Goal: Task Accomplishment & Management: Complete application form

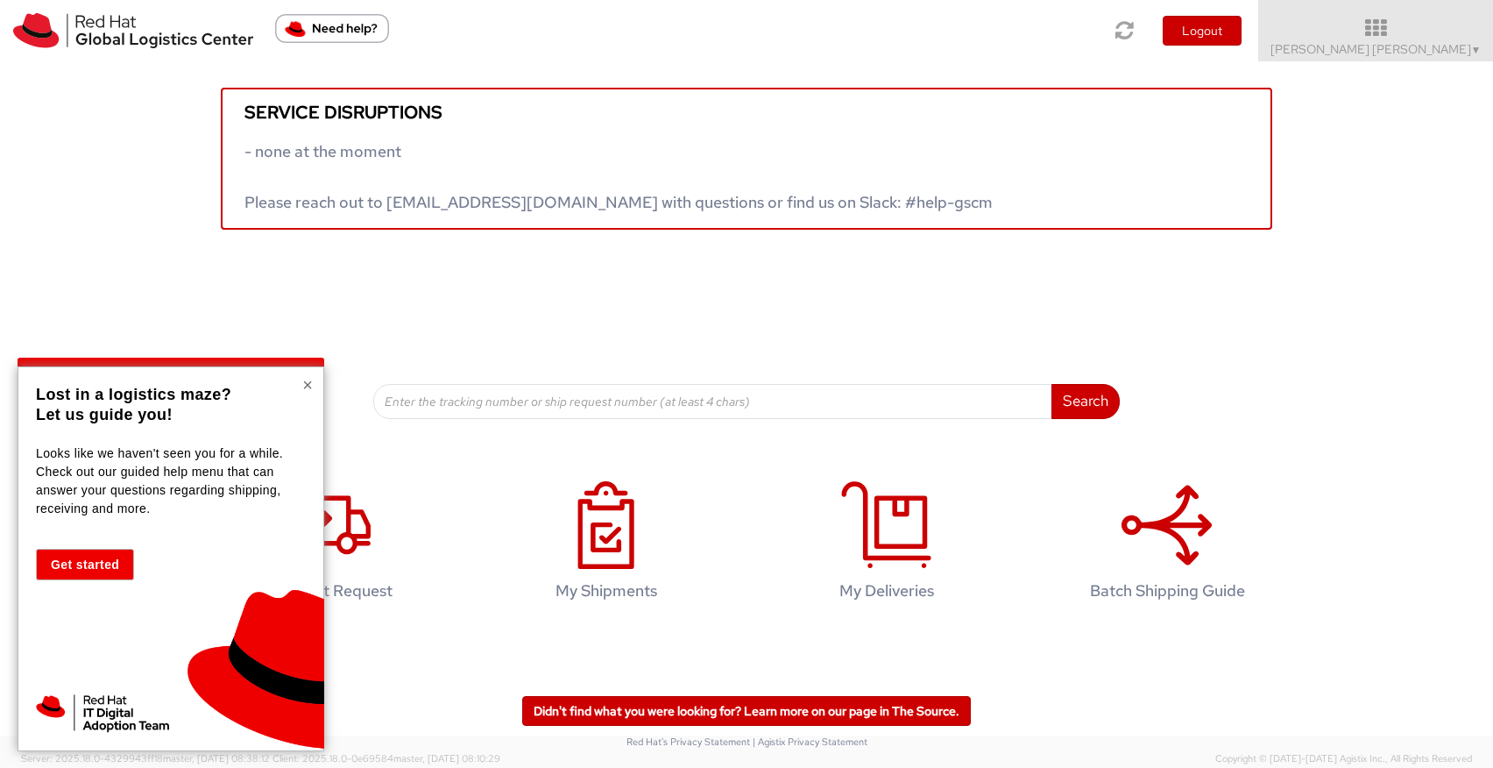
click at [310, 382] on button "×" at bounding box center [307, 385] width 11 height 18
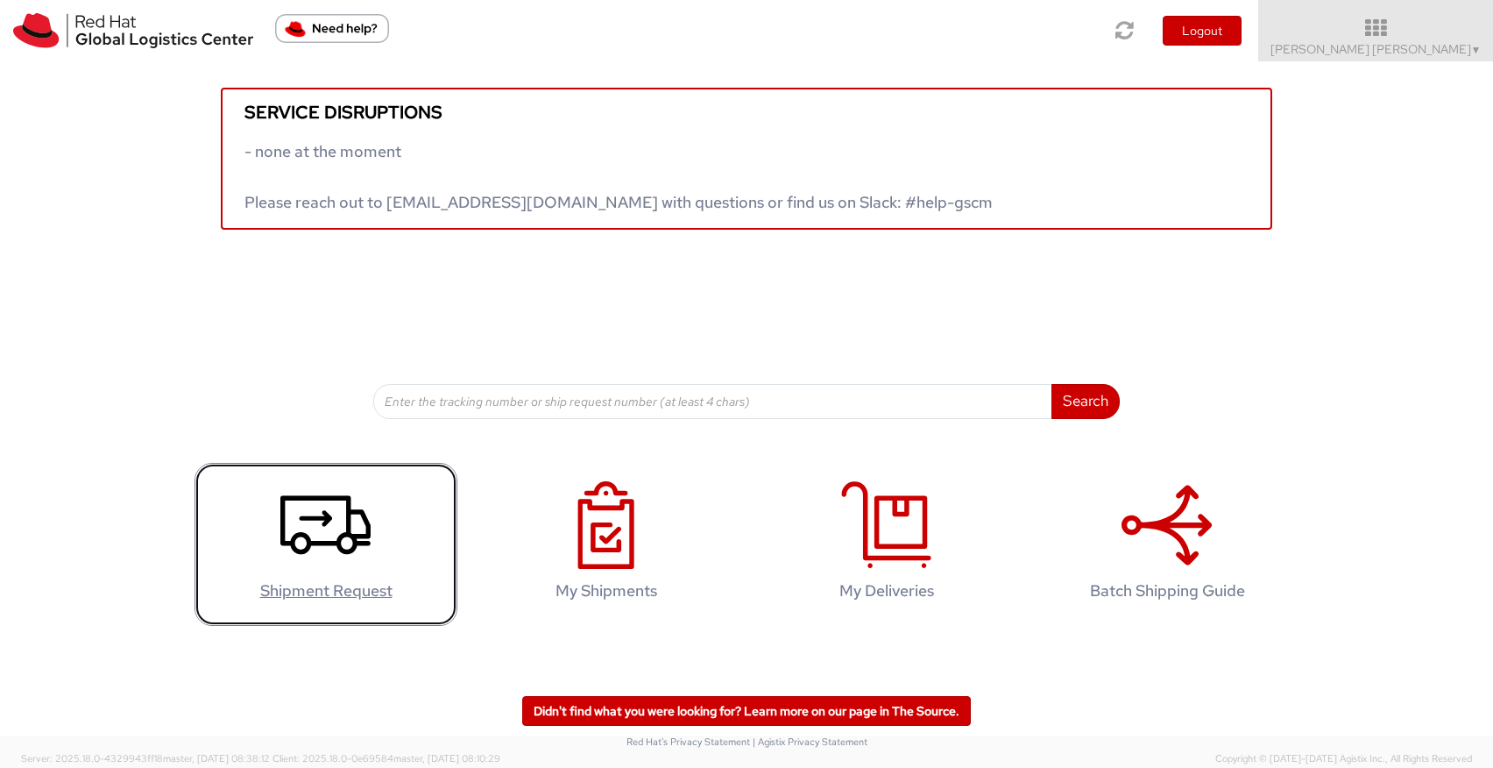
click at [324, 511] on use at bounding box center [325, 524] width 90 height 59
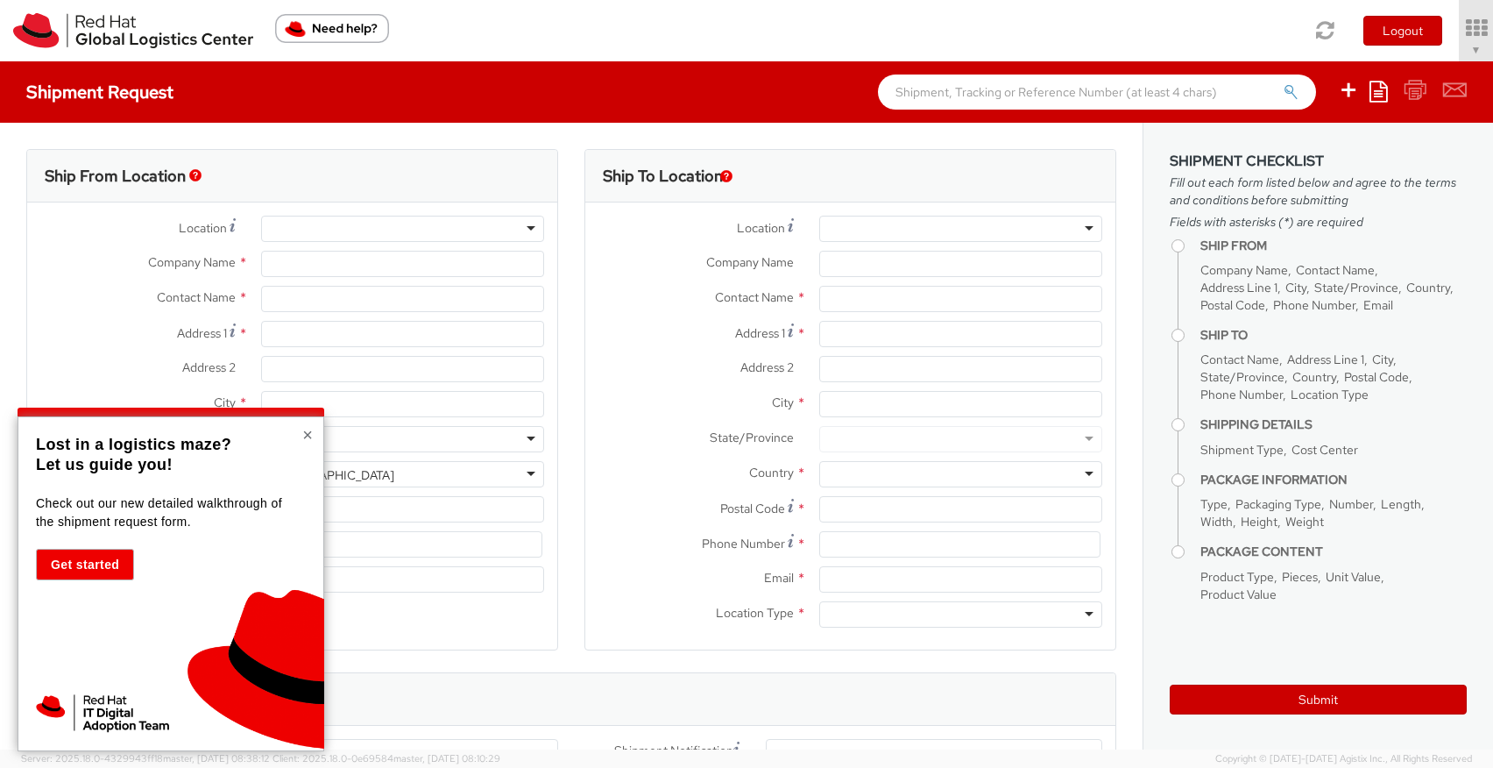
click at [302, 432] on button "×" at bounding box center [307, 435] width 11 height 18
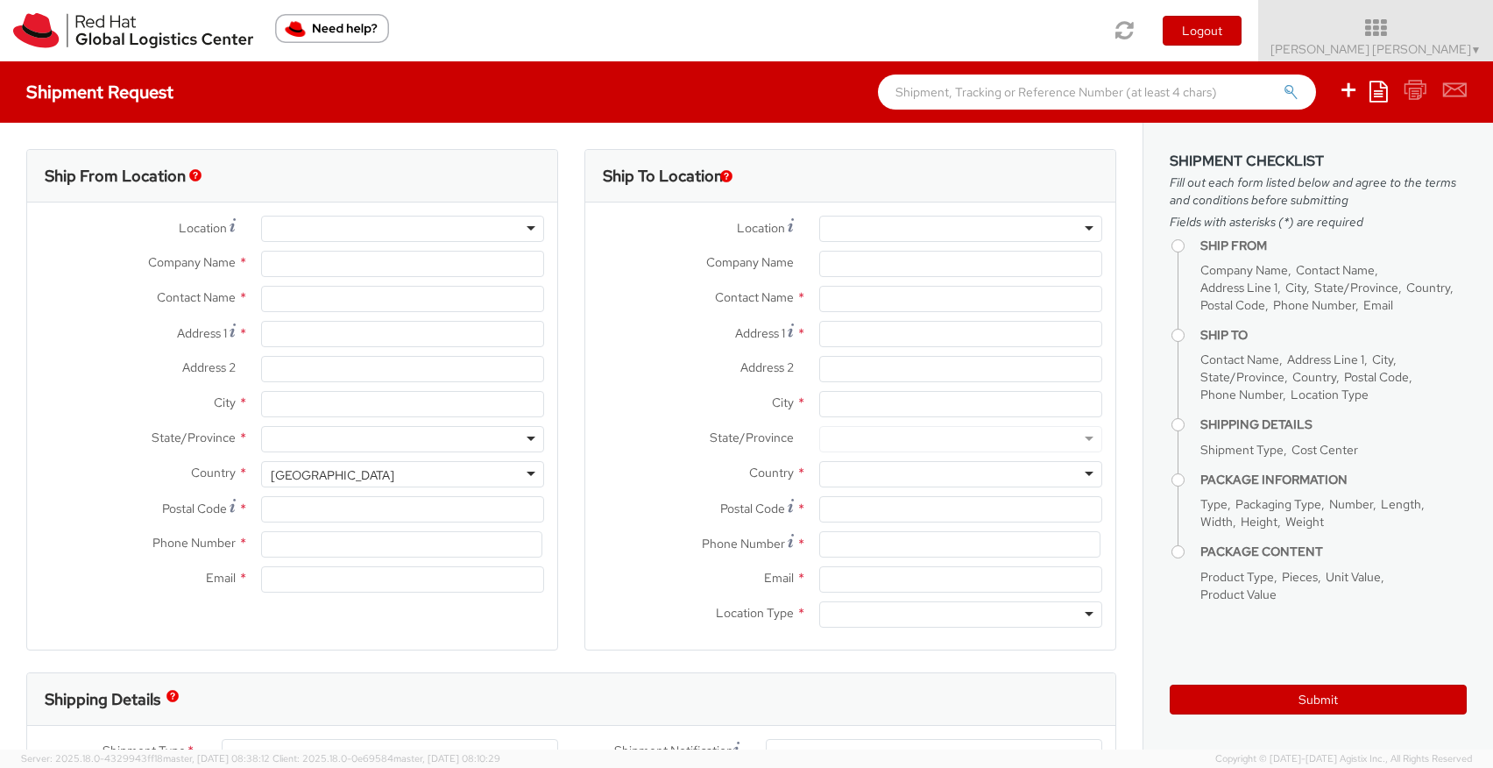
select select "857"
select select
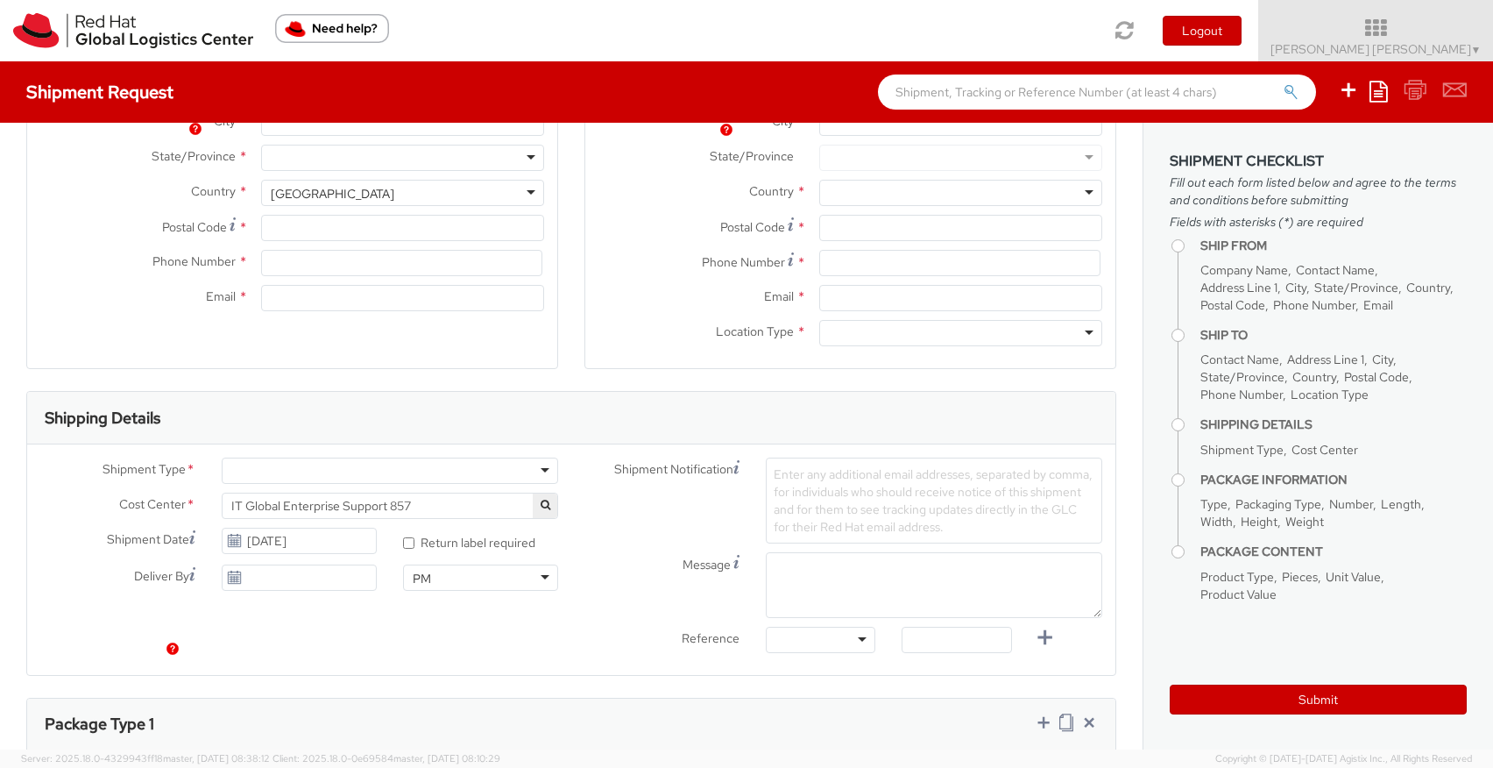
scroll to position [631, 0]
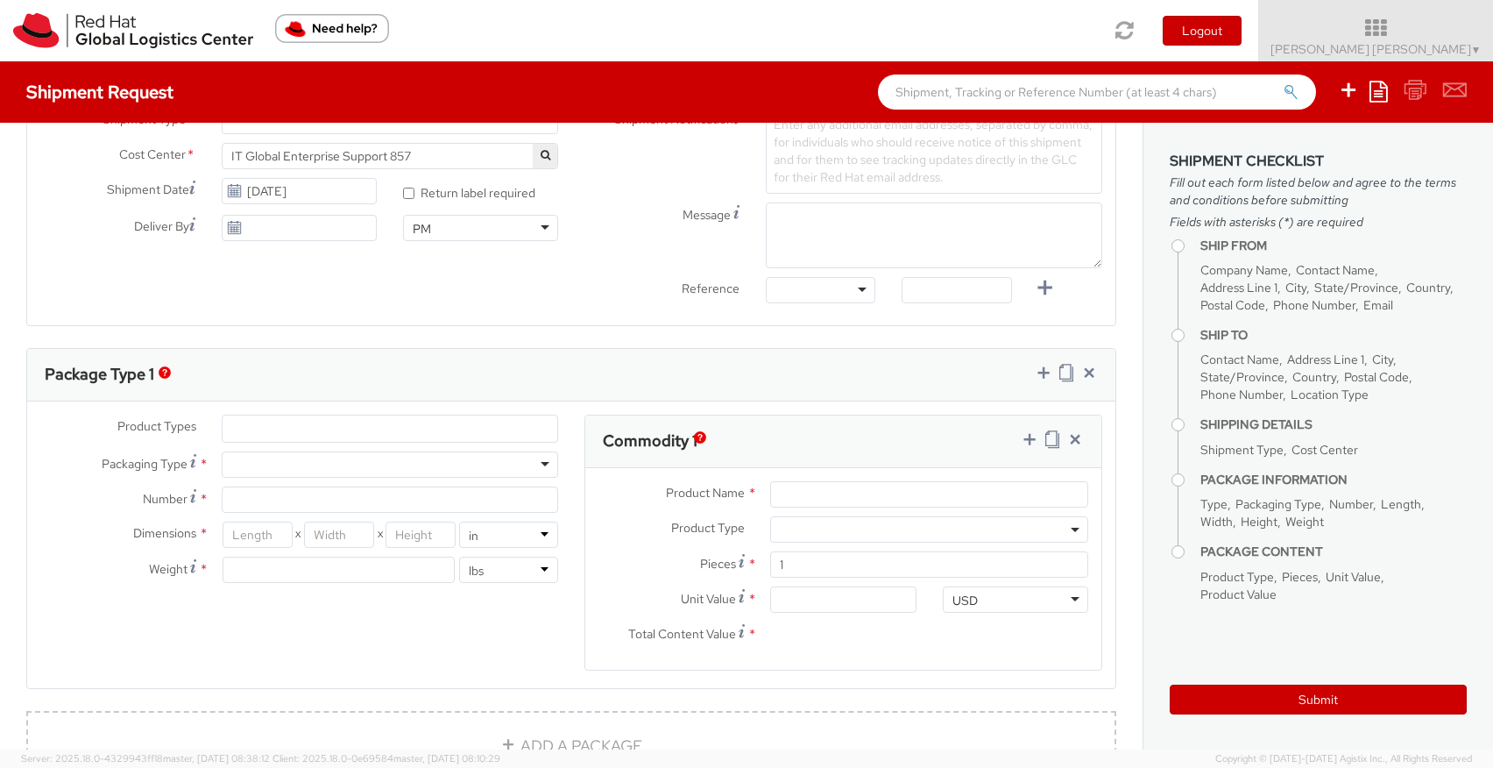
type input "Red Hat Czech s.r.o."
type input "[PERSON_NAME] [PERSON_NAME]"
type input "Purkynova 647/111"
type input "[GEOGRAPHIC_DATA]"
type input "621 00"
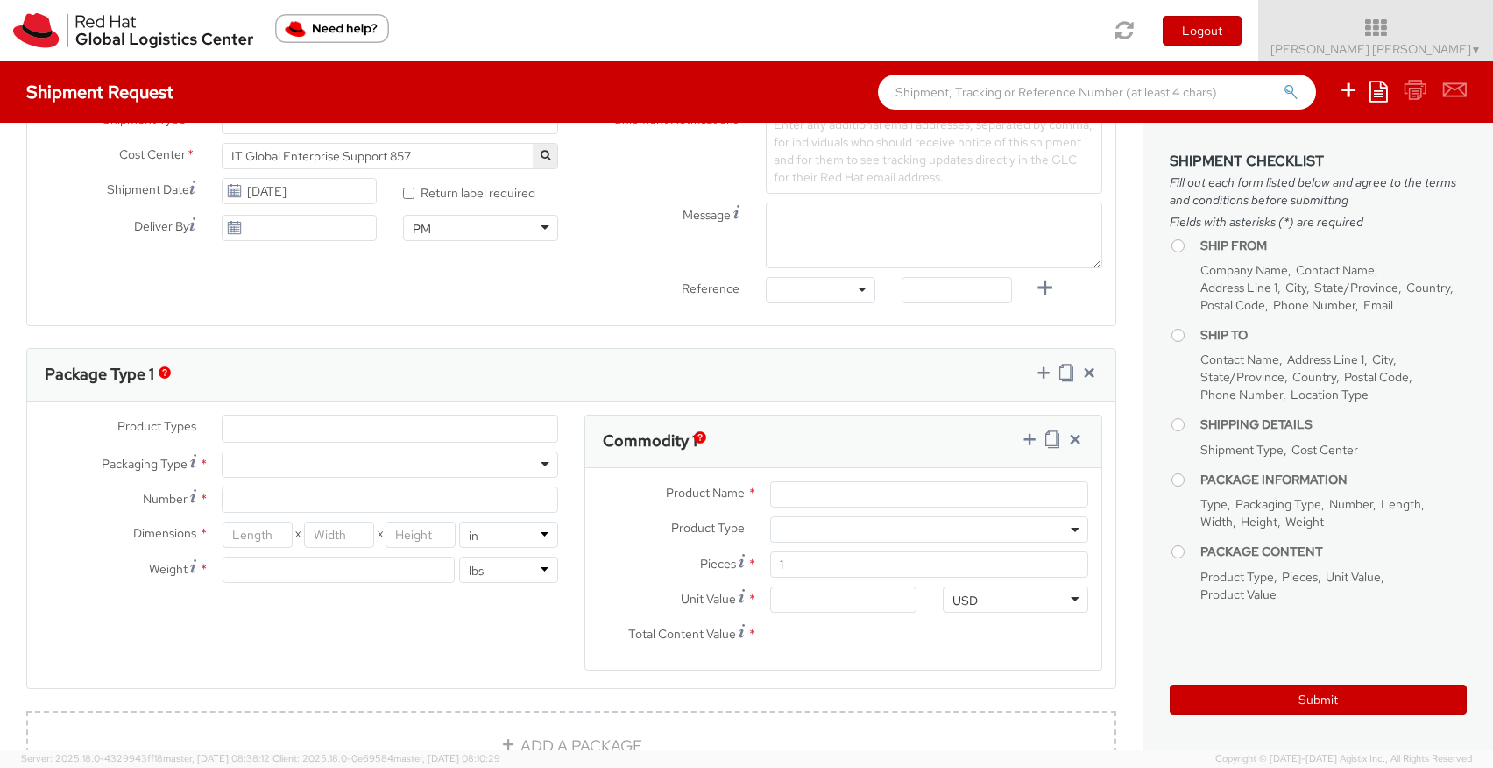
type input "420 532 294 555"
type input "[EMAIL_ADDRESS][DOMAIN_NAME]"
select select "CM"
select select "KGS"
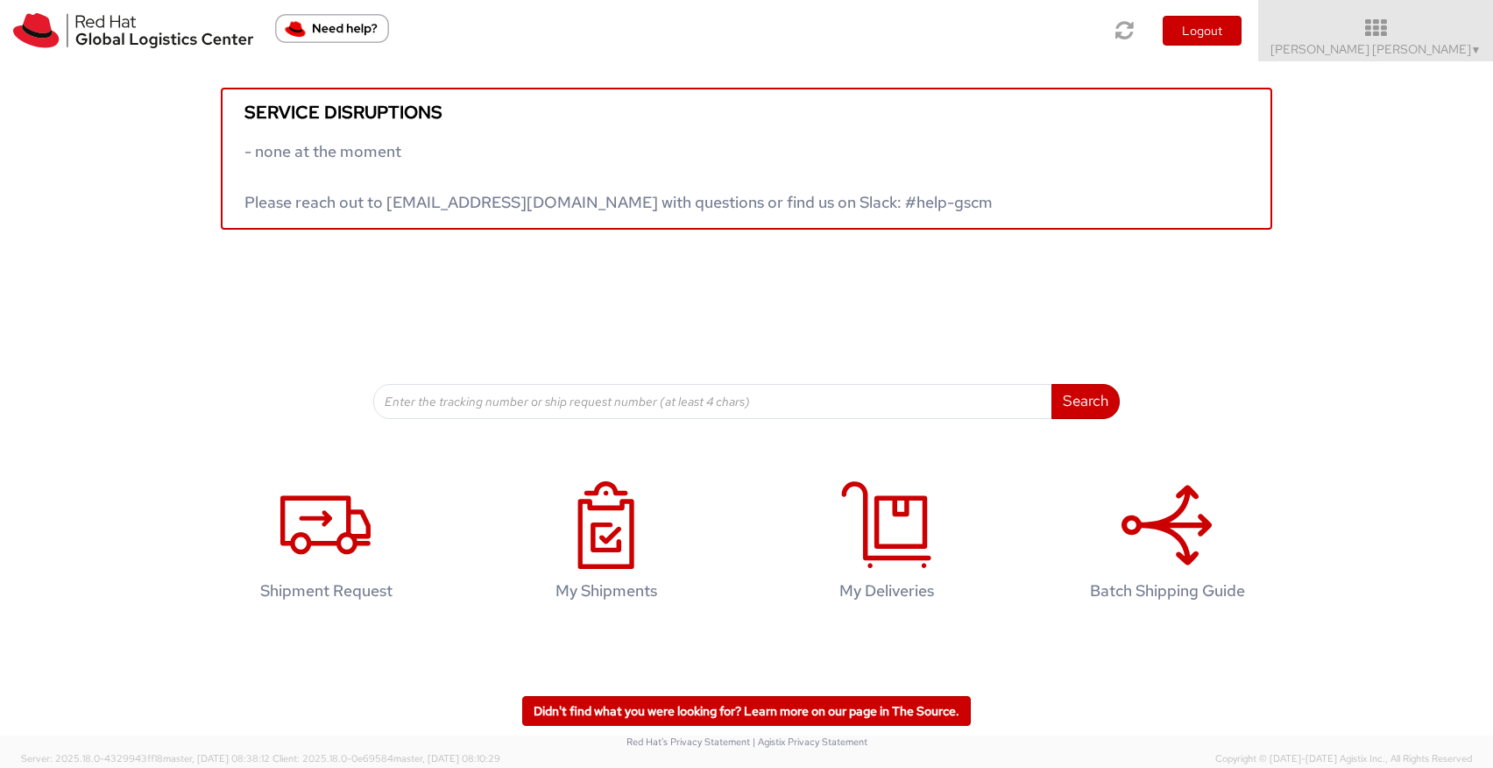
click at [326, 451] on div "Service disruptions - none at the moment Please reach out to globallogistics@re…" at bounding box center [746, 347] width 1493 height 573
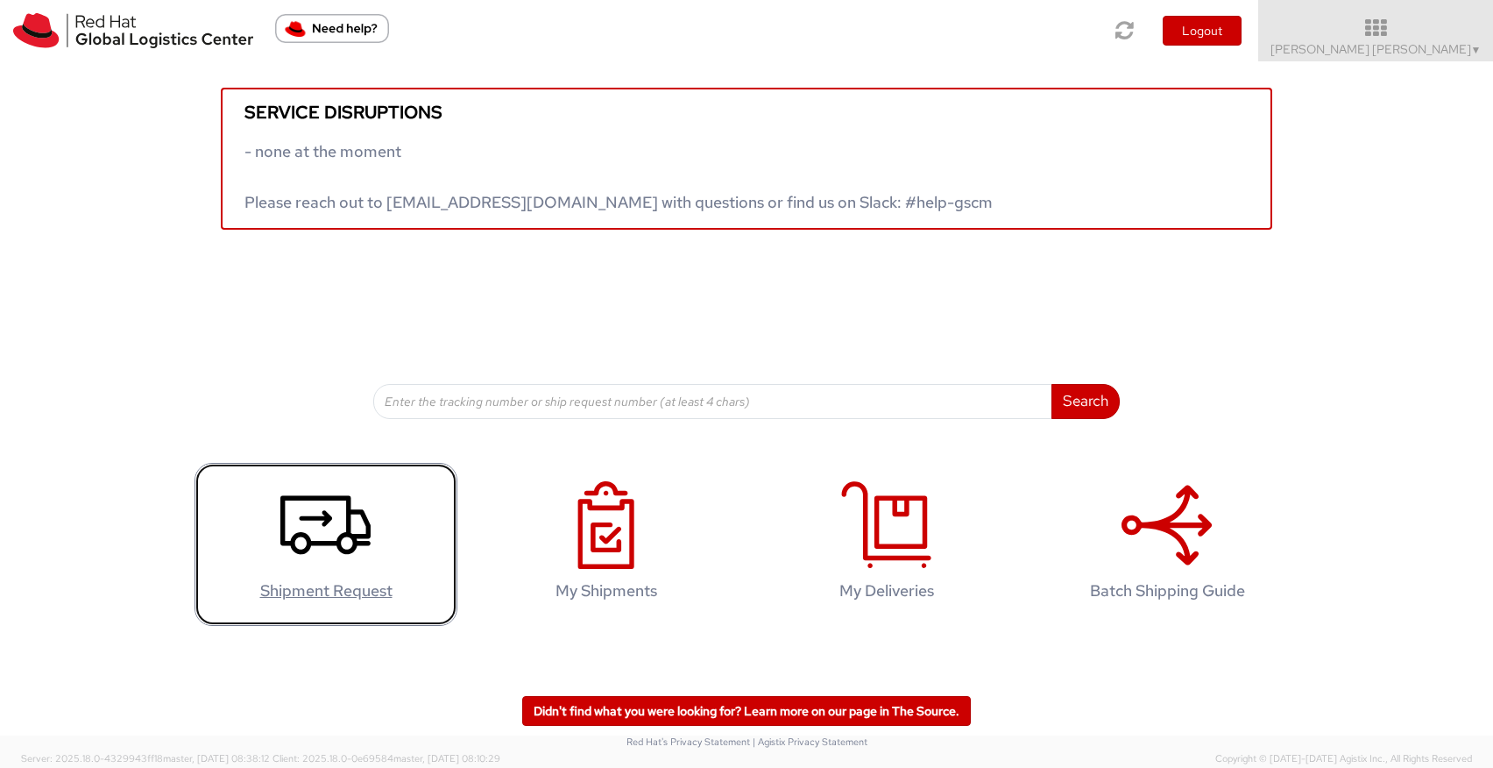
click at [306, 495] on use at bounding box center [325, 524] width 90 height 59
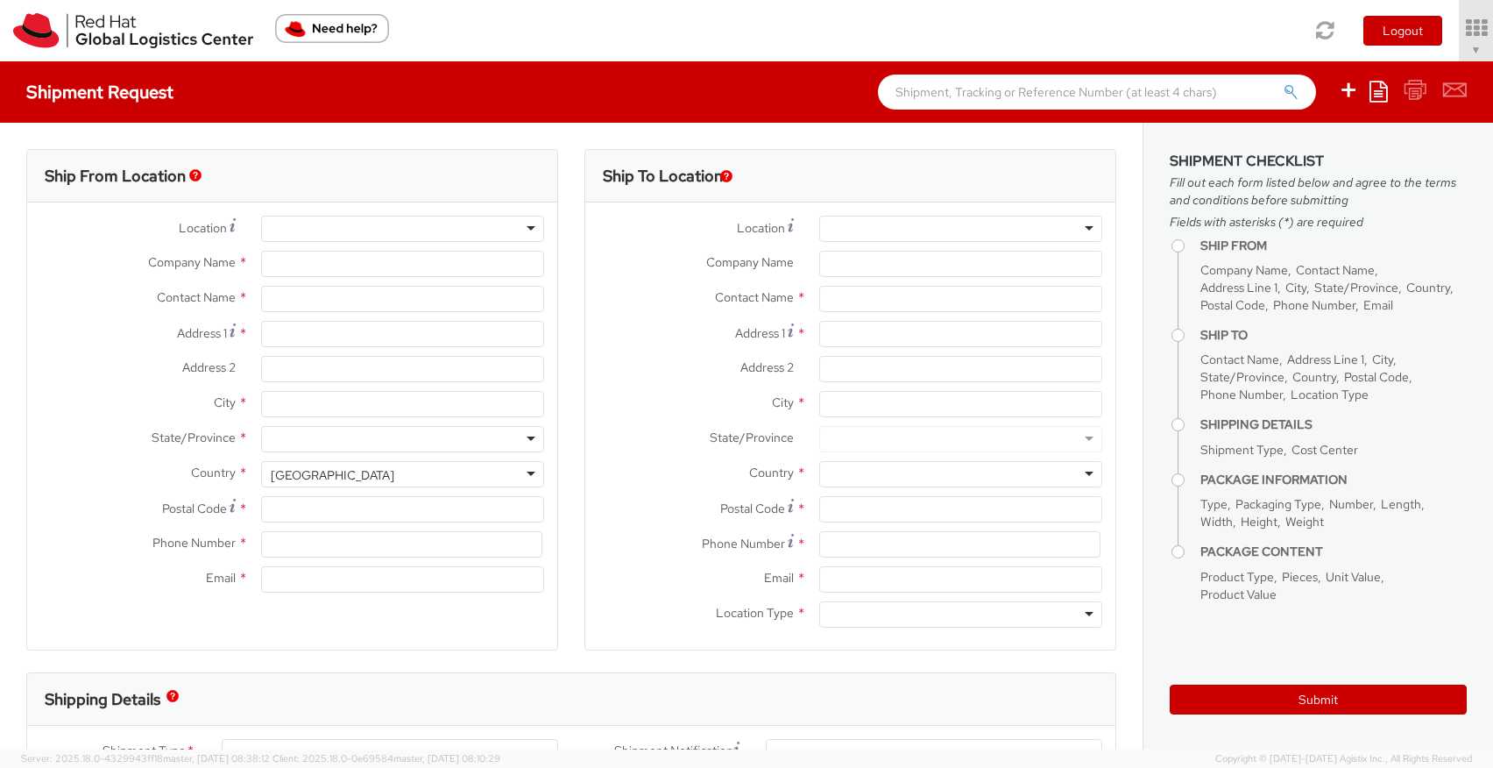
select select "857"
type input "Red Hat Czech s.r.o."
type input "[PERSON_NAME] [PERSON_NAME]"
type input "Purkynova 647/111"
type input "[GEOGRAPHIC_DATA]"
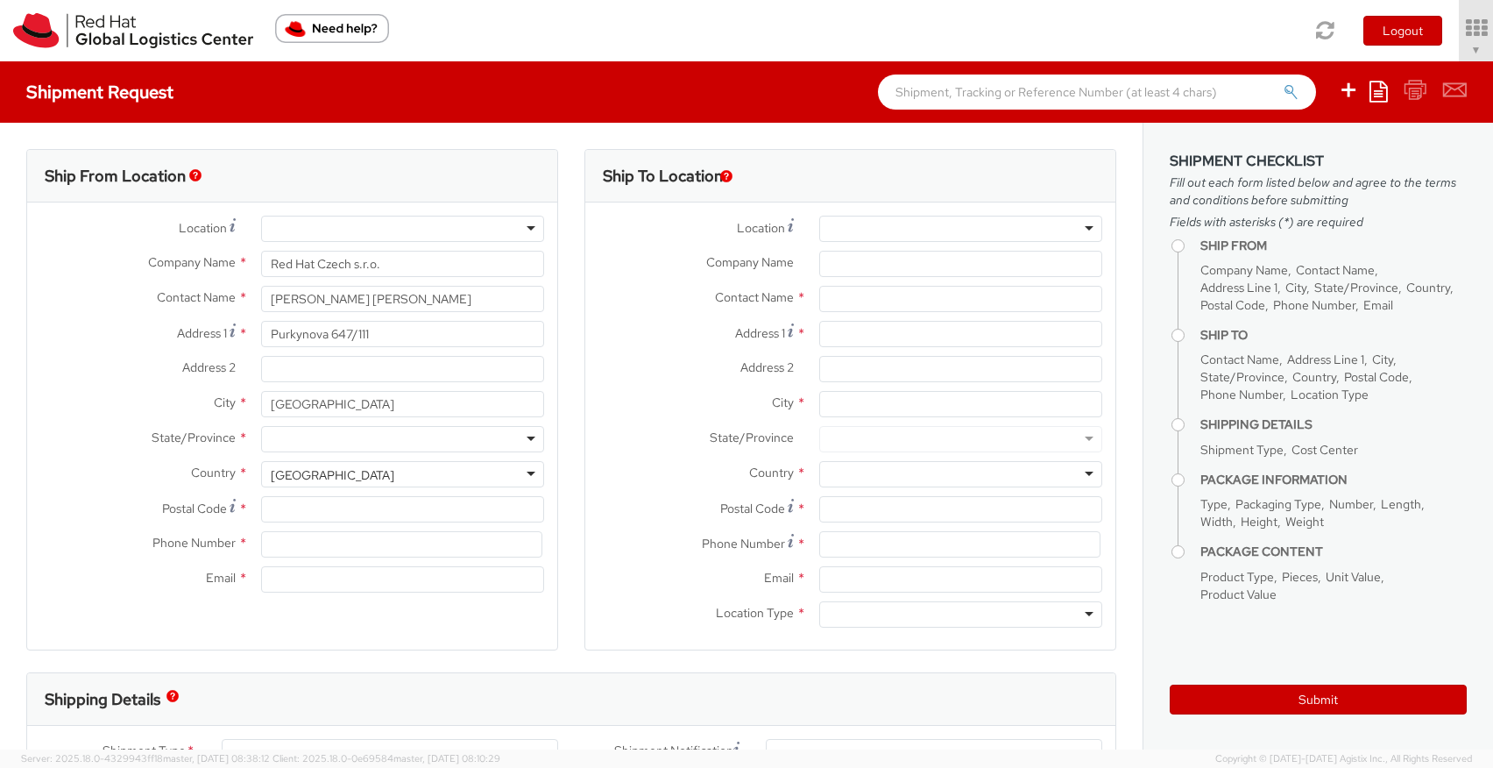
type input "621 00"
type input "420 532 294 555"
type input "[EMAIL_ADDRESS][DOMAIN_NAME]"
select select "CM"
select select "KGS"
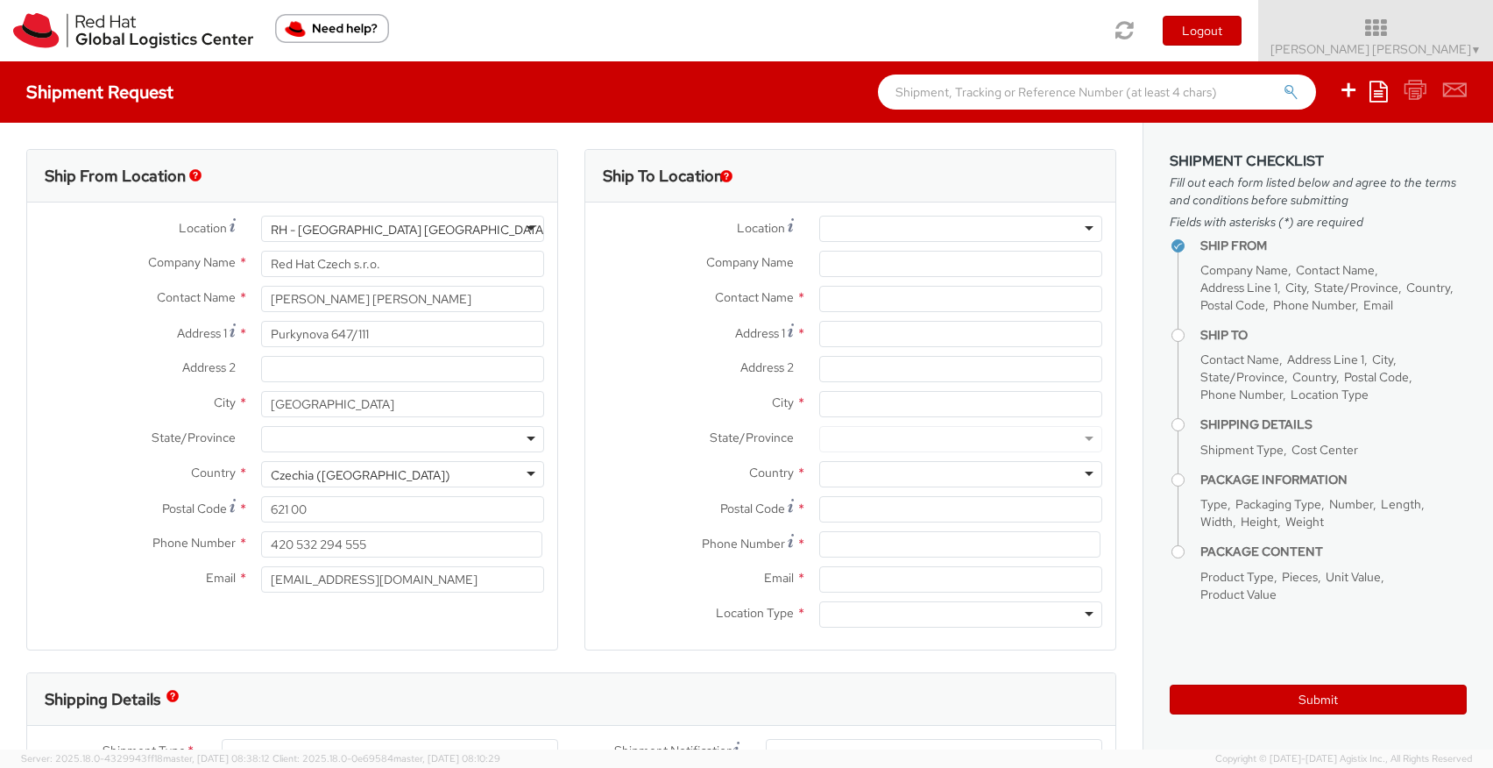
select select
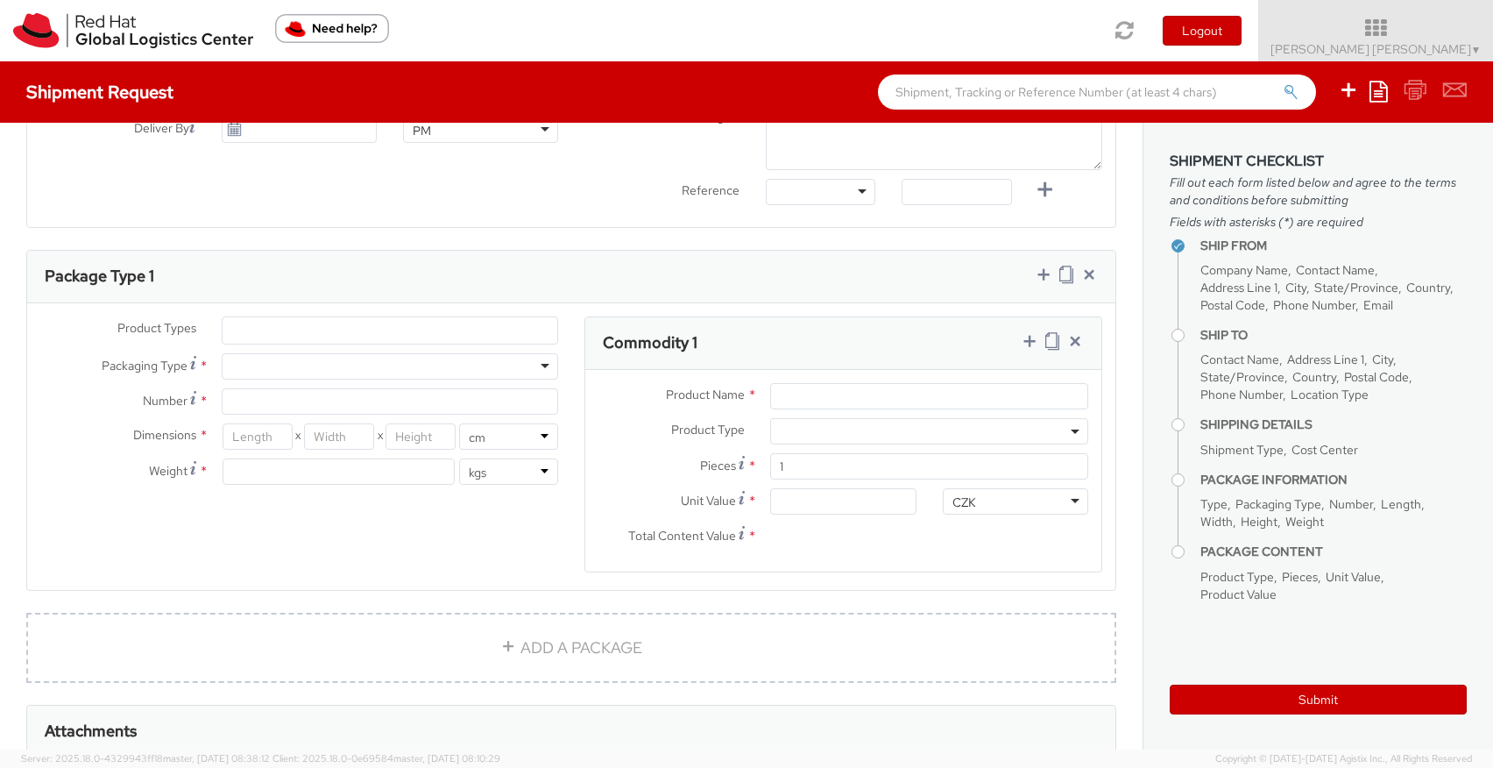
scroll to position [738, 0]
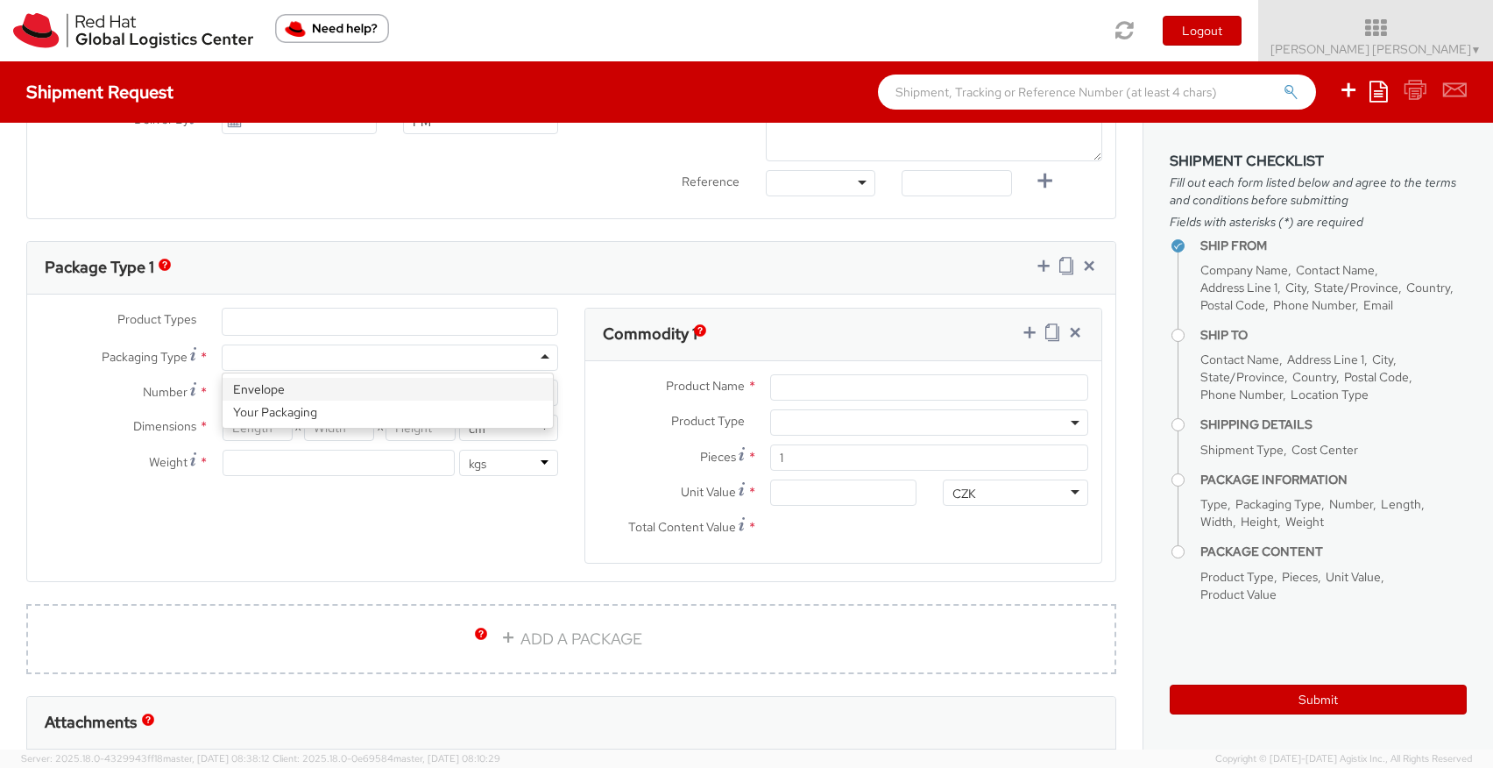
click at [307, 350] on div at bounding box center [390, 357] width 336 height 26
click at [292, 353] on div at bounding box center [390, 357] width 336 height 26
click at [277, 382] on input "Number *" at bounding box center [390, 392] width 336 height 26
click at [822, 367] on div "Product Name * Product Type * Documents Docking Station Laptop Monitor Other Ha…" at bounding box center [843, 462] width 516 height 202
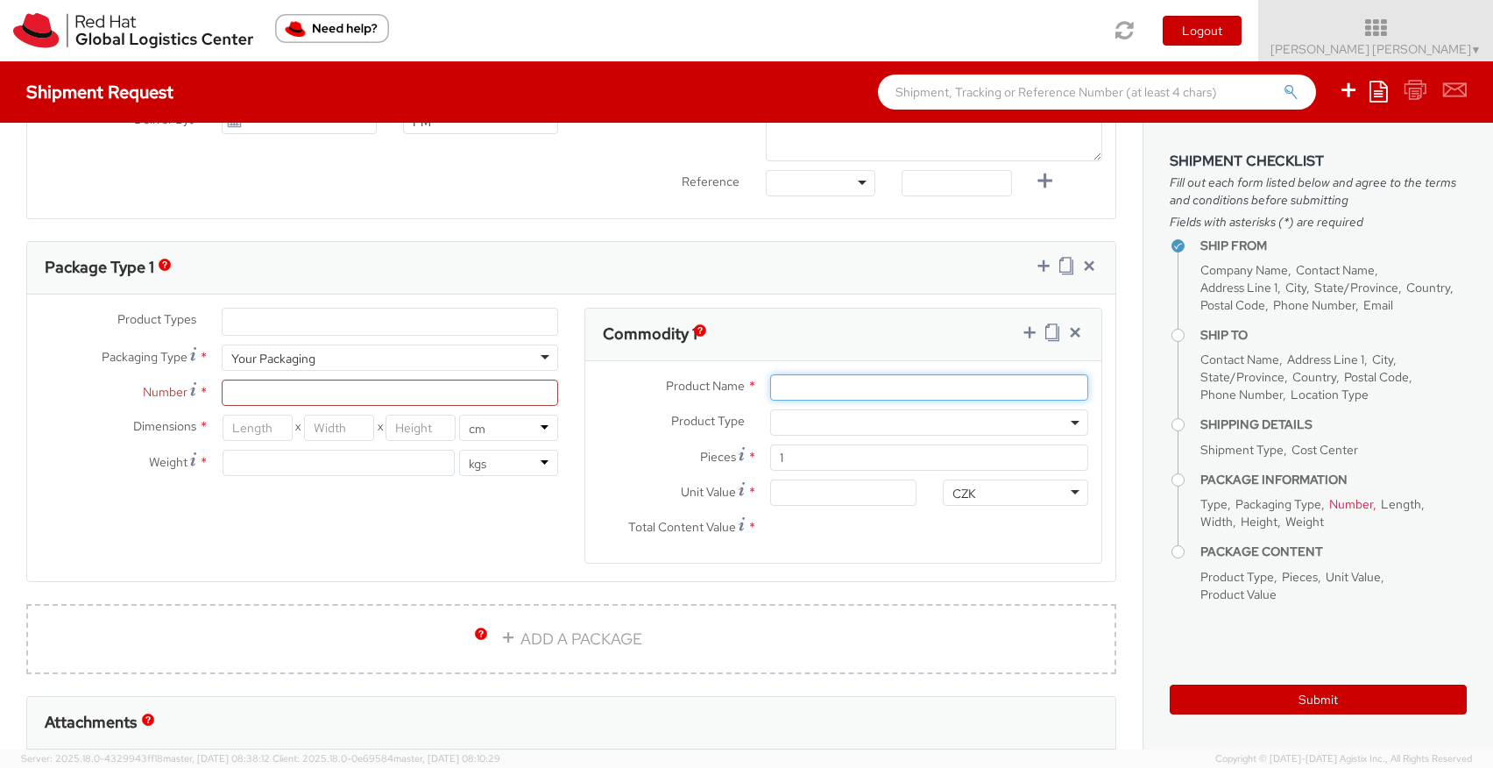
click at [831, 389] on input "Product Name *" at bounding box center [929, 387] width 318 height 26
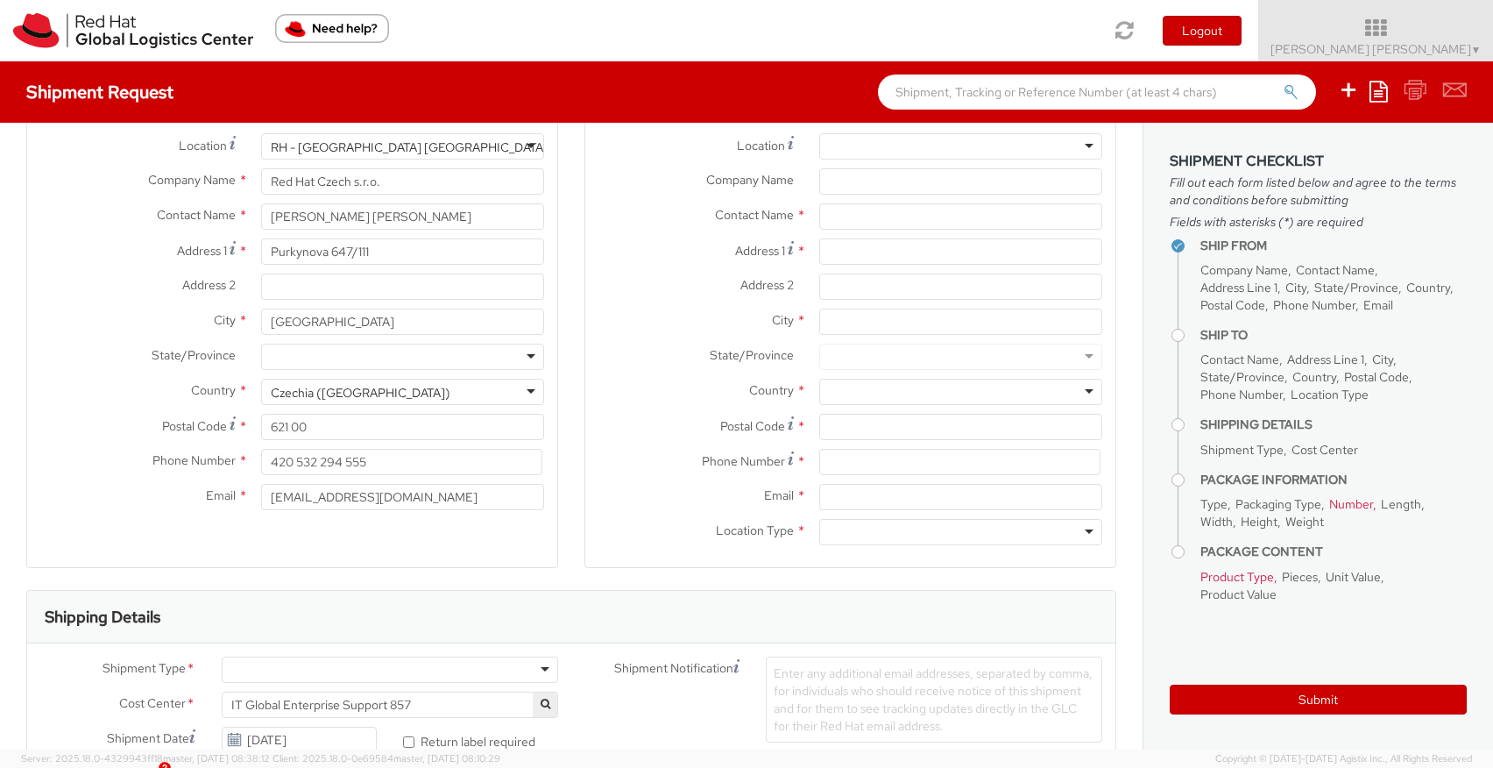
scroll to position [0, 0]
